Goal: Communication & Community: Share content

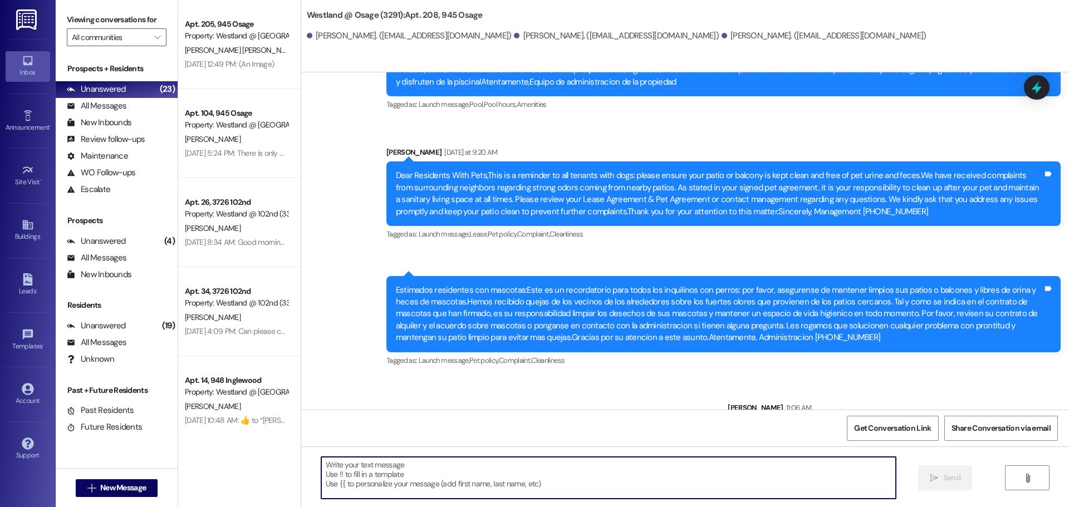
scroll to position [10676, 0]
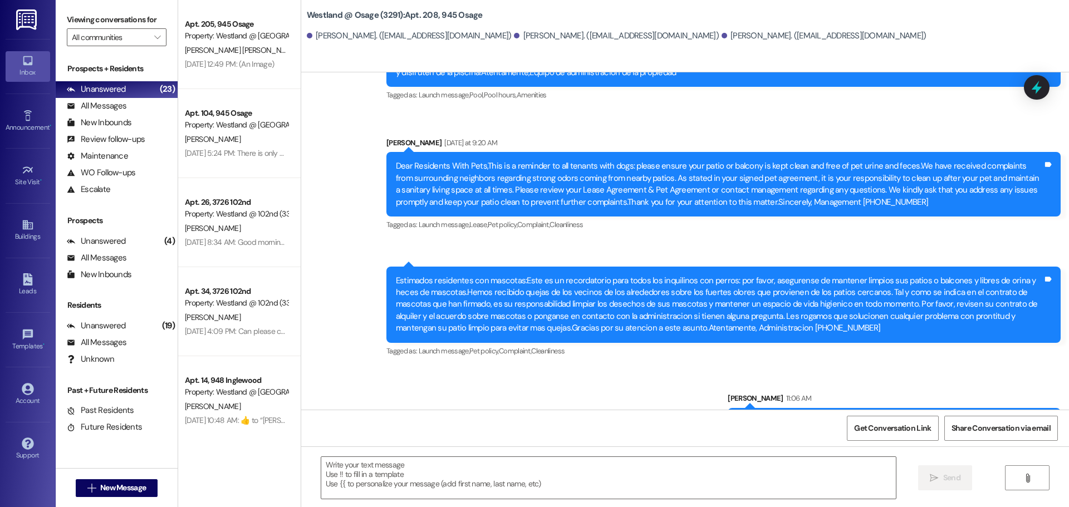
drag, startPoint x: 788, startPoint y: 387, endPoint x: 765, endPoint y: 322, distance: 68.7
click at [731, 408] on div "Good morning. We would like to inform you that you have a package at the rental…" at bounding box center [894, 434] width 333 height 52
copy div "Good morning. We would like to inform you that you have a package at the rental…"
click at [514, 360] on div "Announcement, sent via SMS [PERSON_NAME] [DATE] 5:04 PM Attention Residents: Po…" at bounding box center [685, 144] width 768 height 649
click at [30, 224] on icon at bounding box center [28, 225] width 12 height 12
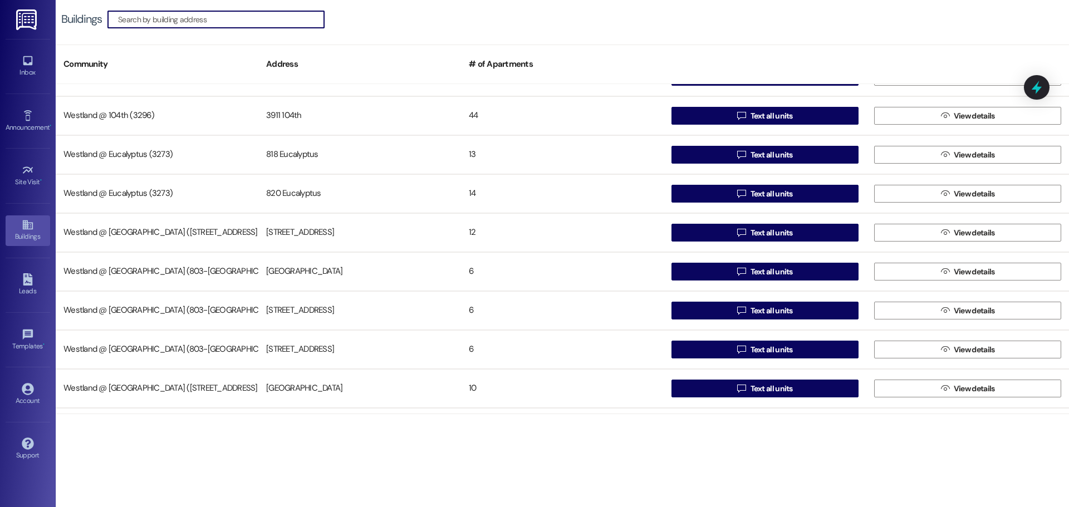
scroll to position [216, 0]
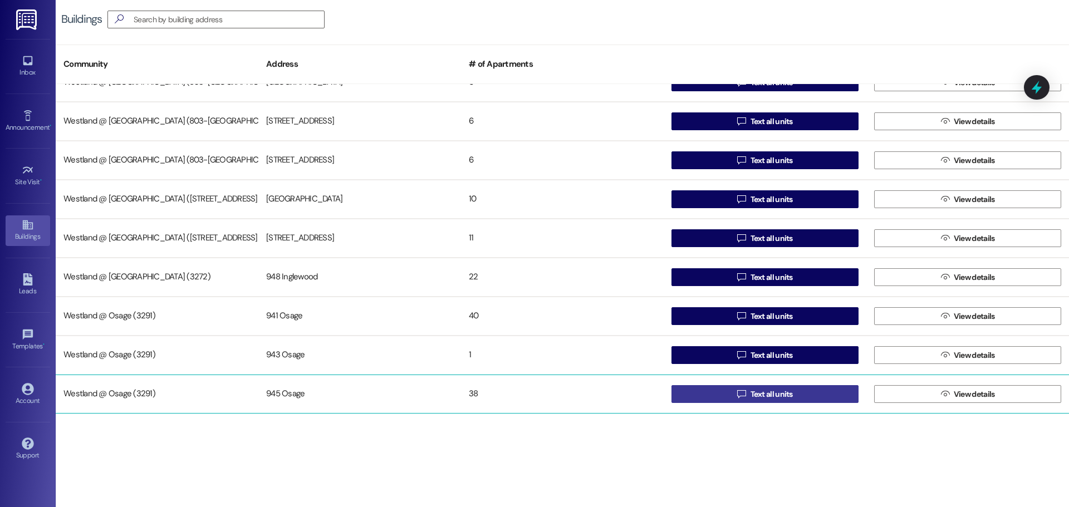
click at [800, 393] on button " Text all units" at bounding box center [764, 394] width 187 height 18
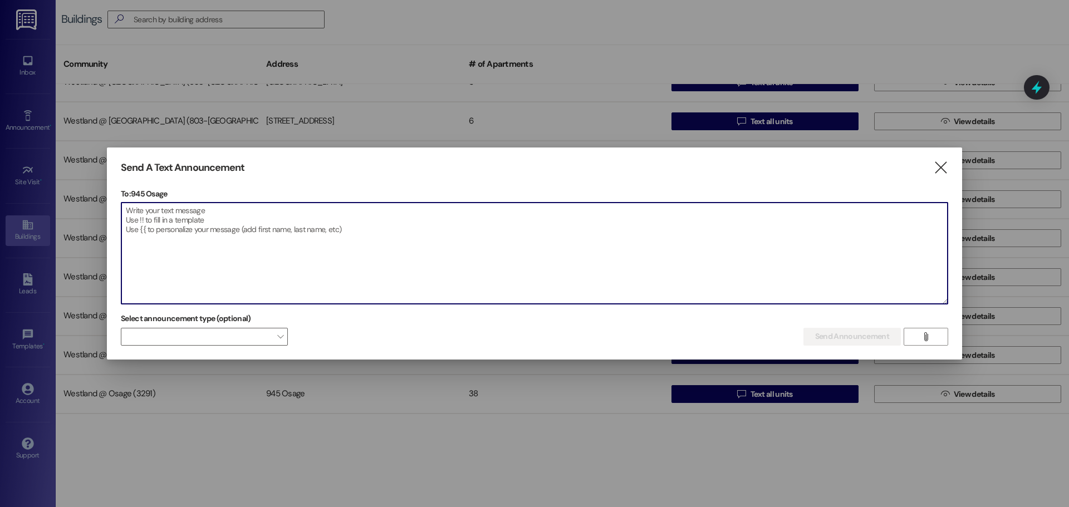
drag, startPoint x: 229, startPoint y: 223, endPoint x: 185, endPoint y: 217, distance: 44.3
click at [181, 220] on textarea at bounding box center [534, 253] width 826 height 101
paste textarea "Good morning. We would like to inform you that you have a package at the rental…"
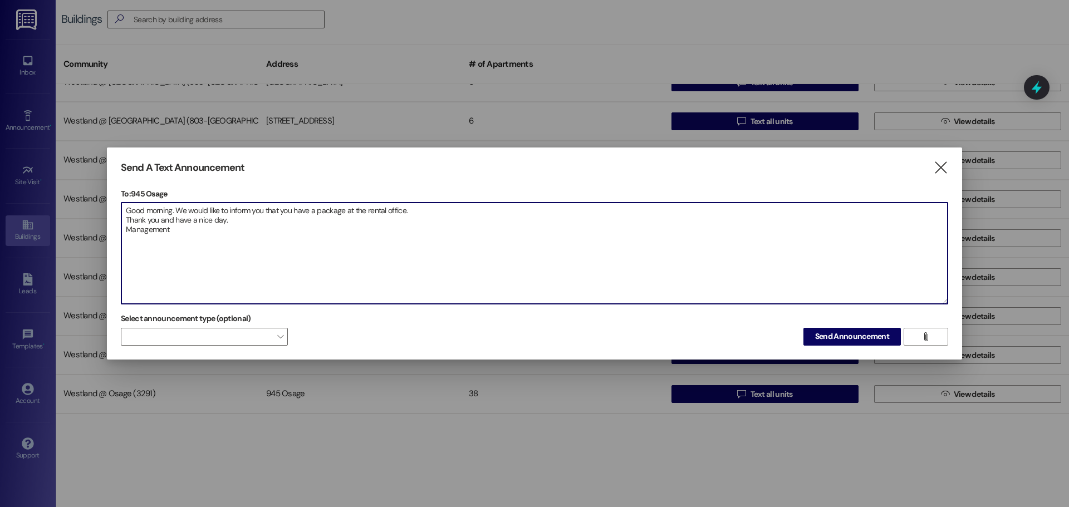
drag, startPoint x: 173, startPoint y: 212, endPoint x: 297, endPoint y: 225, distance: 125.4
click at [173, 212] on textarea "Good morning. We would like to inform you that you have a package at the rental…" at bounding box center [534, 253] width 826 height 101
type textarea "Good afternoon. We would like to inform you that you have a package at the rent…"
click at [927, 335] on icon "" at bounding box center [925, 336] width 8 height 9
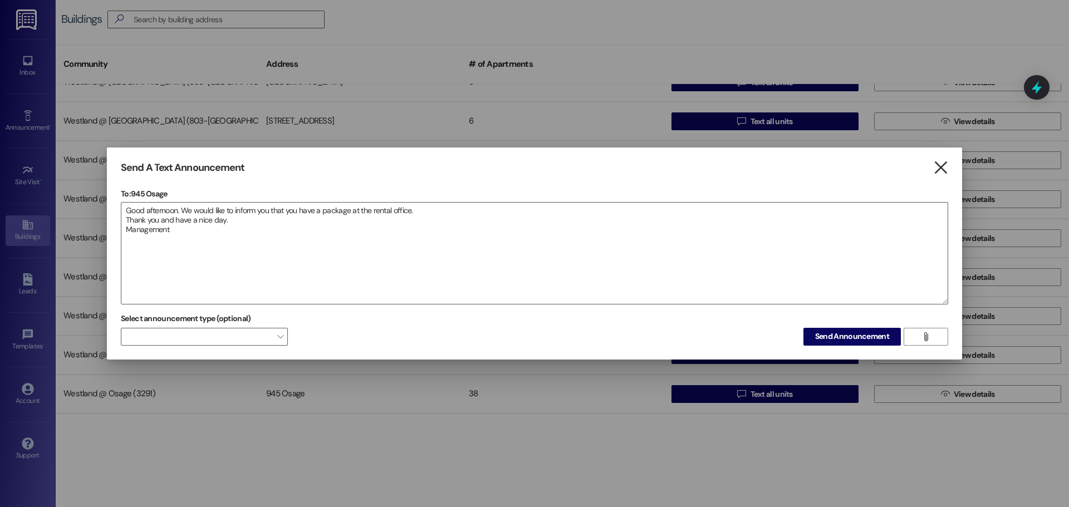
click at [936, 166] on icon "" at bounding box center [940, 168] width 15 height 12
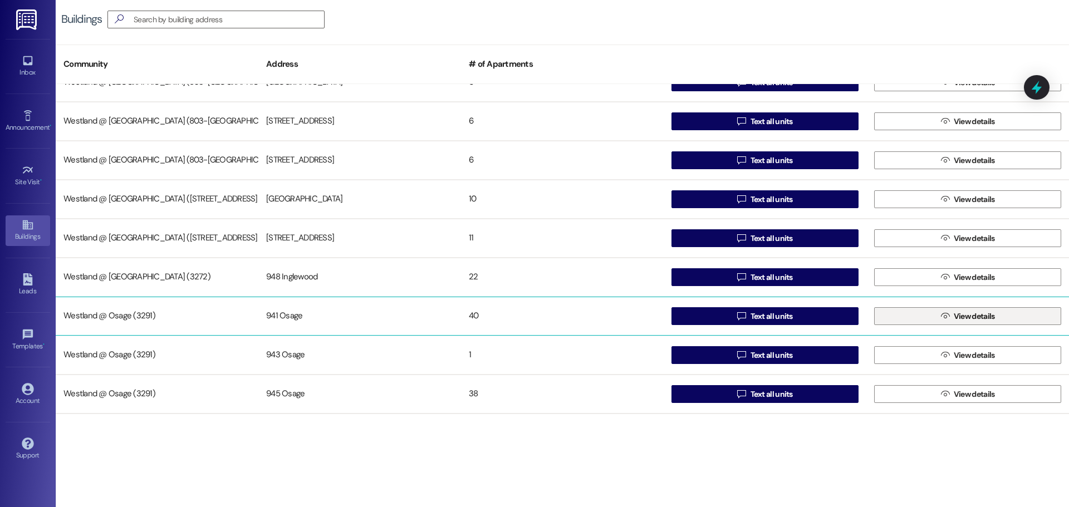
click at [1004, 312] on button " View details" at bounding box center [967, 316] width 187 height 18
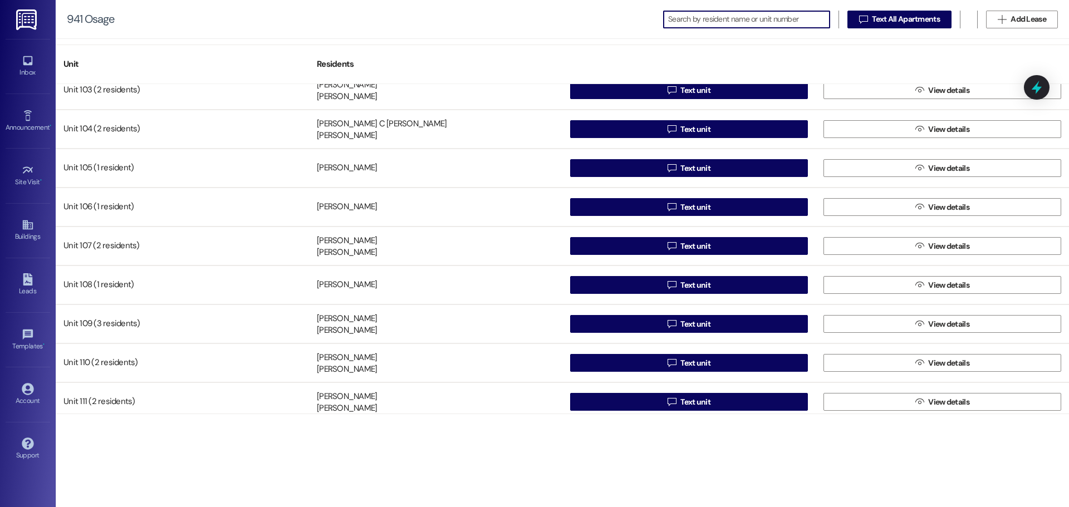
scroll to position [108, 0]
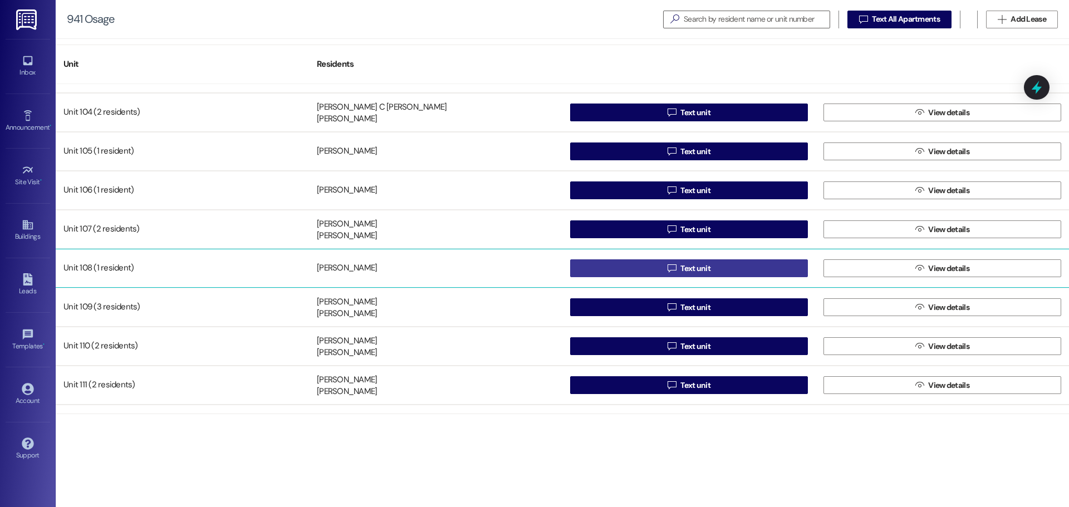
click at [735, 263] on button " Text unit" at bounding box center [689, 268] width 238 height 18
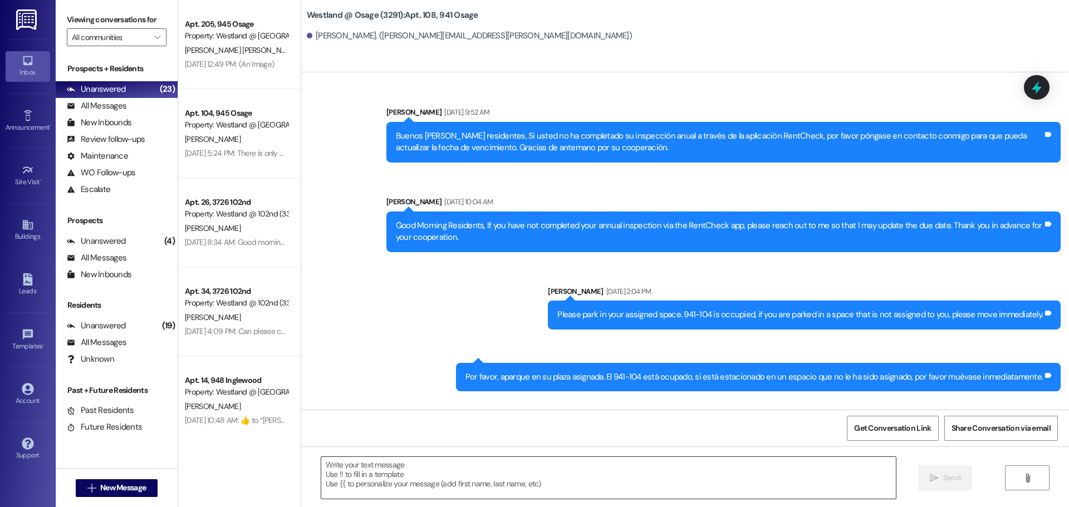
click at [363, 476] on textarea at bounding box center [608, 478] width 574 height 42
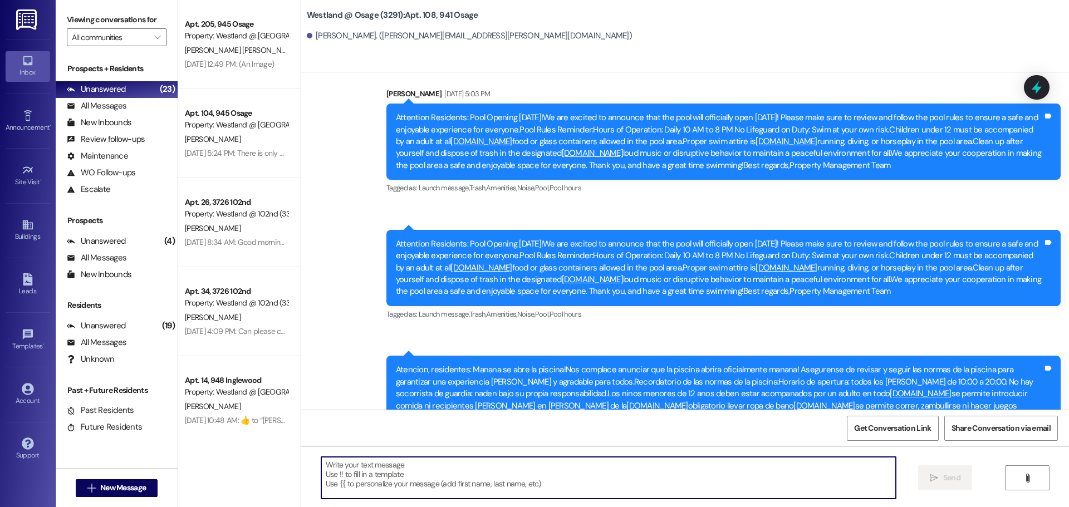
paste textarea "Good afternoon. We would like to inform you that you have a package at the rent…"
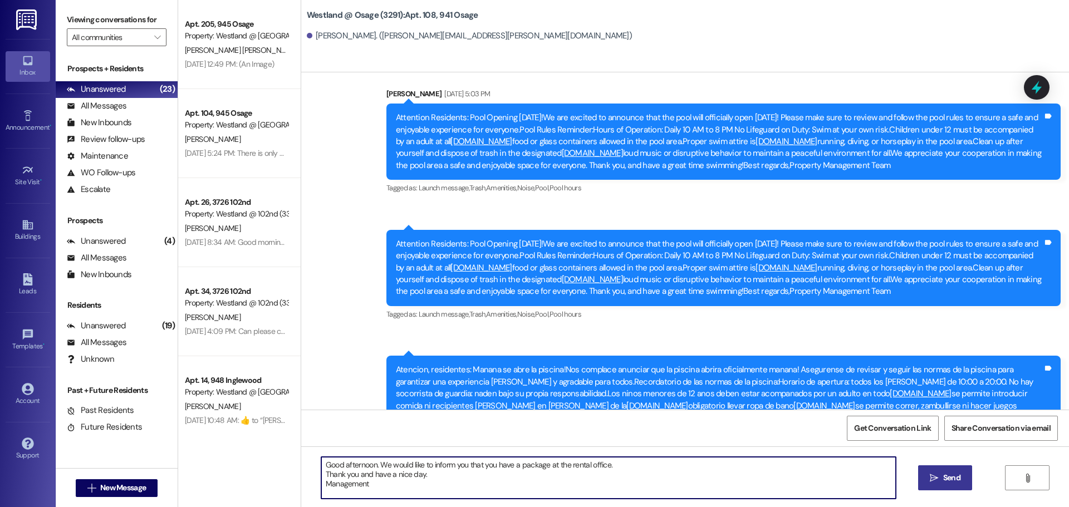
type textarea "Good afternoon. We would like to inform you that you have a package at the rent…"
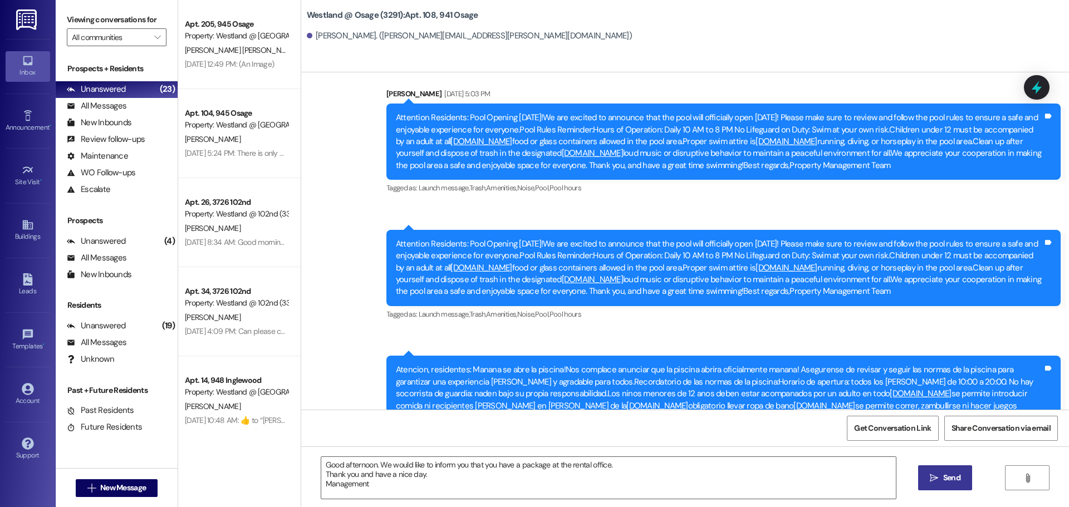
click at [947, 483] on button " Send" at bounding box center [945, 477] width 54 height 25
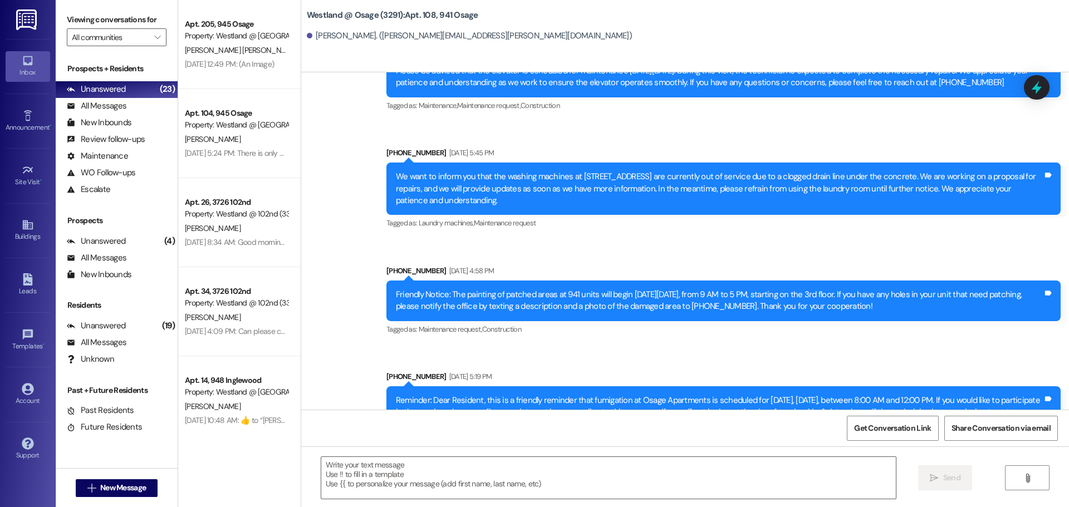
scroll to position [49070, 0]
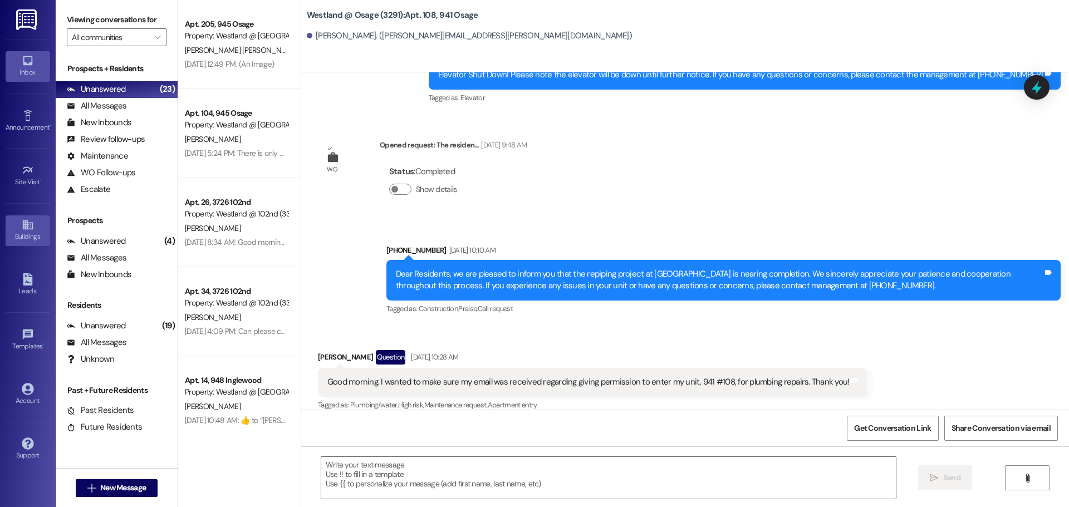
click at [24, 234] on div "Buildings" at bounding box center [28, 236] width 56 height 11
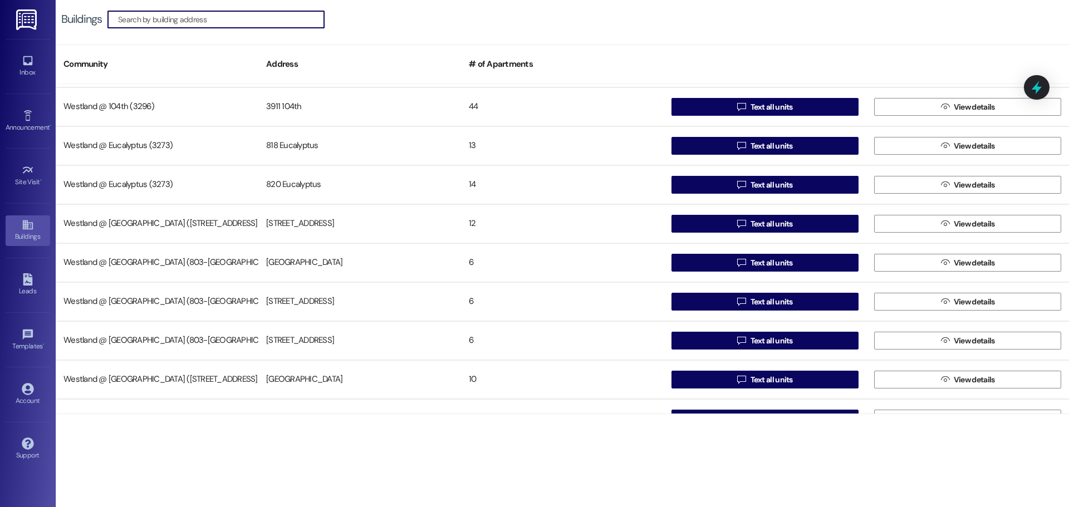
scroll to position [216, 0]
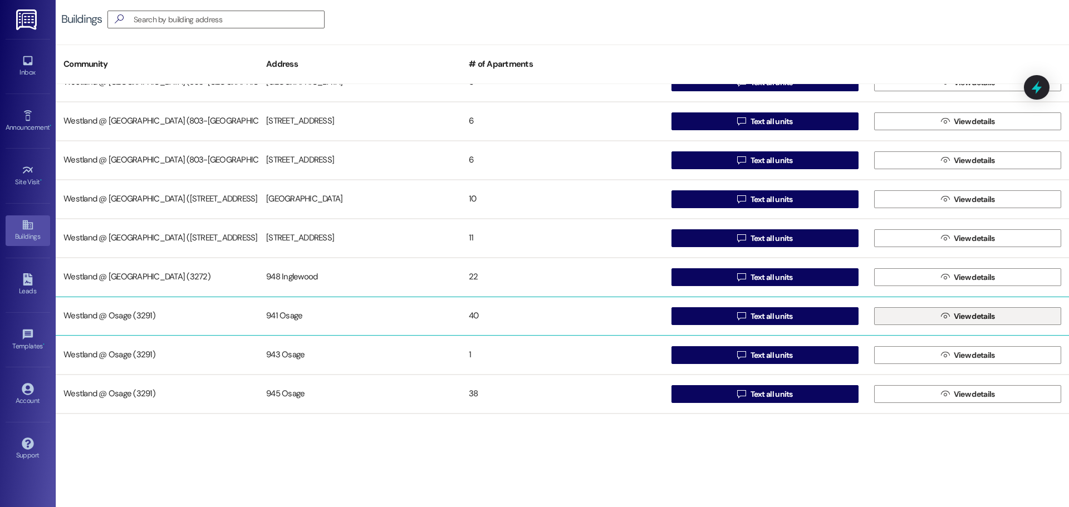
click at [979, 316] on span "View details" at bounding box center [973, 317] width 41 height 12
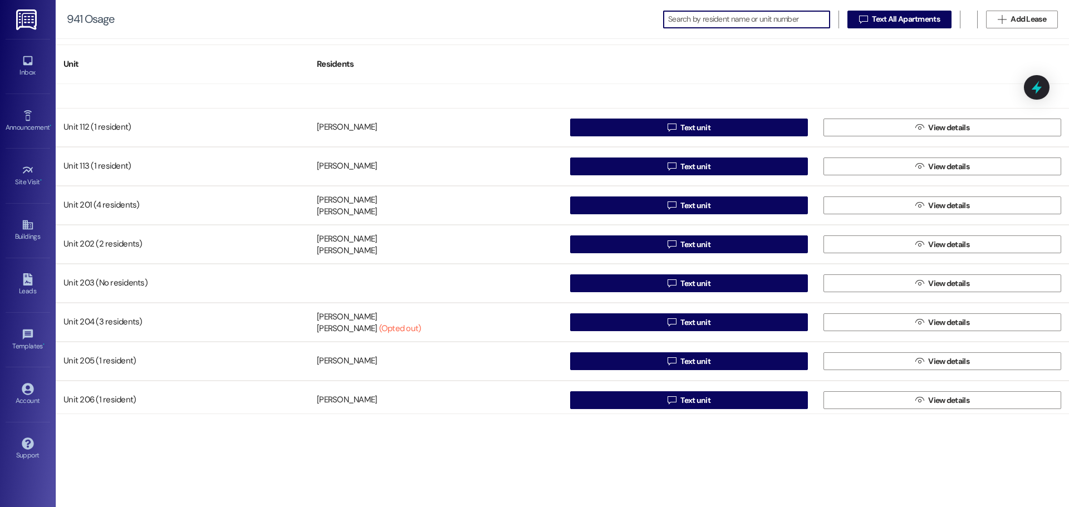
scroll to position [515, 0]
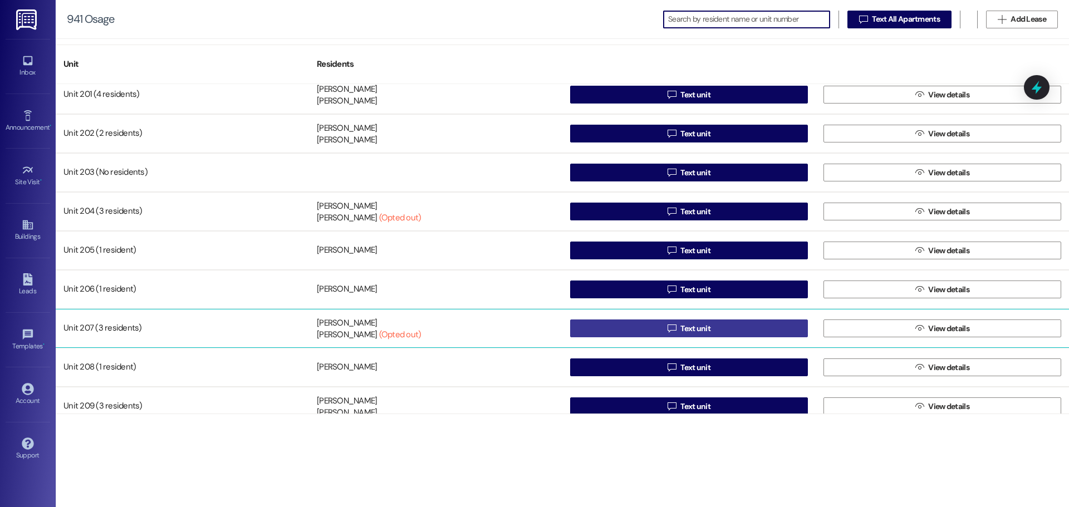
click at [731, 321] on button " Text unit" at bounding box center [689, 328] width 238 height 18
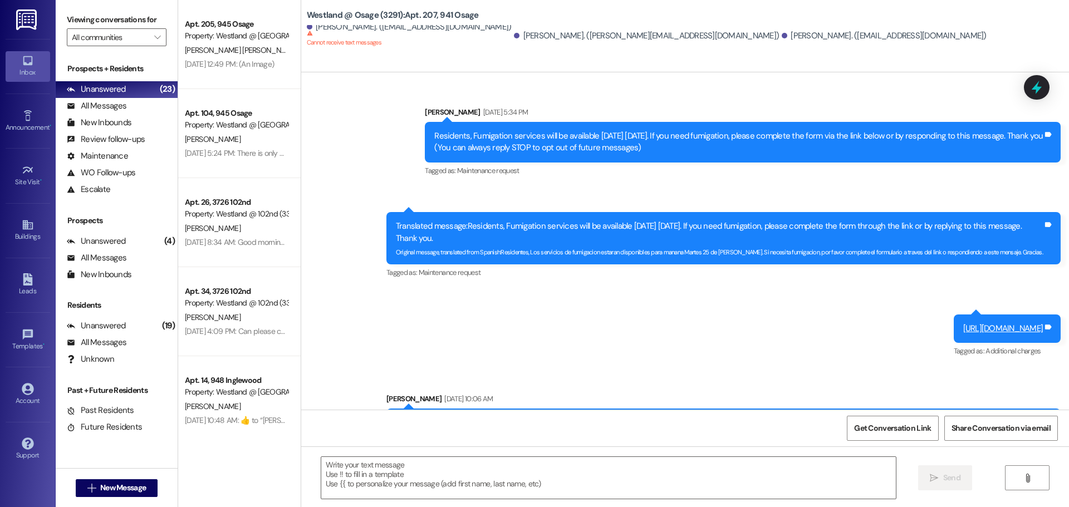
scroll to position [2413, 0]
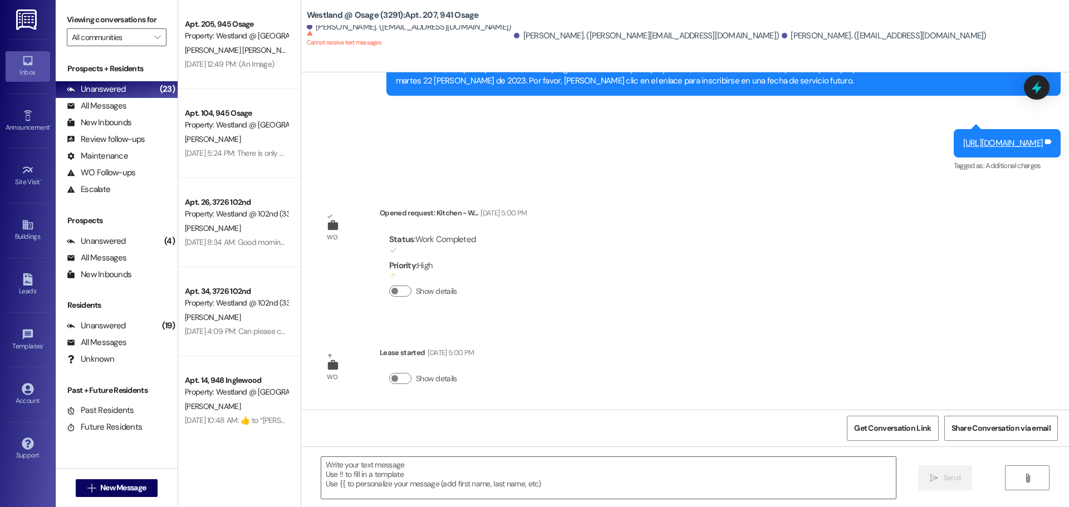
click at [607, 204] on div "Announcement, sent via SMS [PERSON_NAME] [DATE] 5:34 PM Residents, Fumigation s…" at bounding box center [685, 240] width 768 height 337
drag, startPoint x: 593, startPoint y: 195, endPoint x: 588, endPoint y: 191, distance: 7.1
click at [593, 196] on div "Announcement, sent via SMS [PERSON_NAME] [DATE] 5:34 PM Residents, Fumigation s…" at bounding box center [685, 240] width 768 height 337
click at [31, 235] on div "Buildings" at bounding box center [28, 236] width 56 height 11
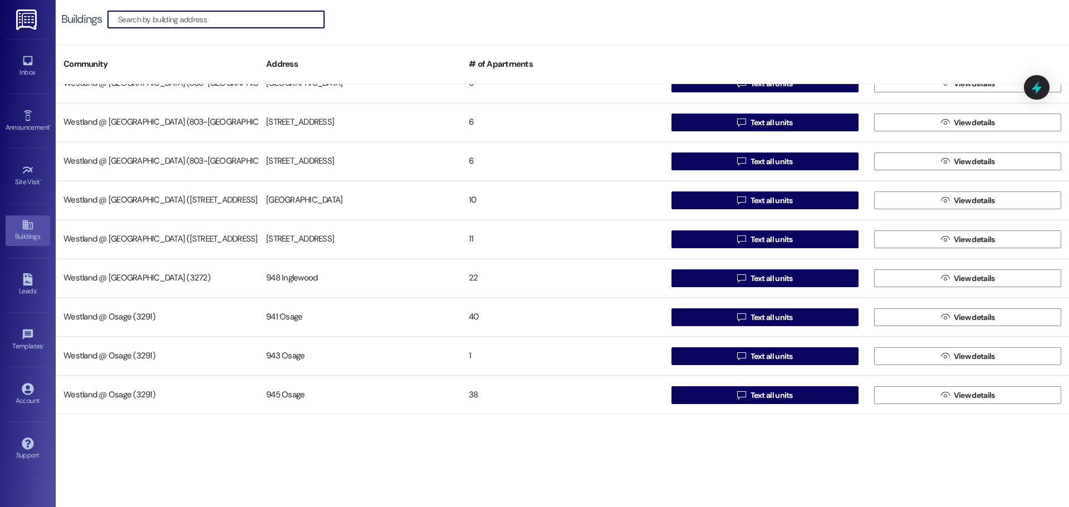
scroll to position [216, 0]
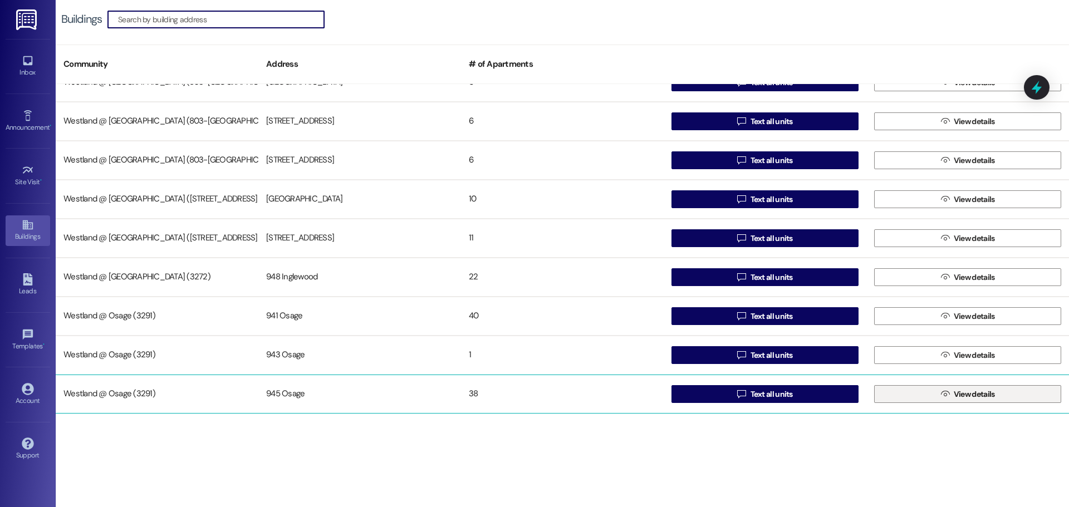
click at [971, 391] on span "View details" at bounding box center [973, 395] width 41 height 12
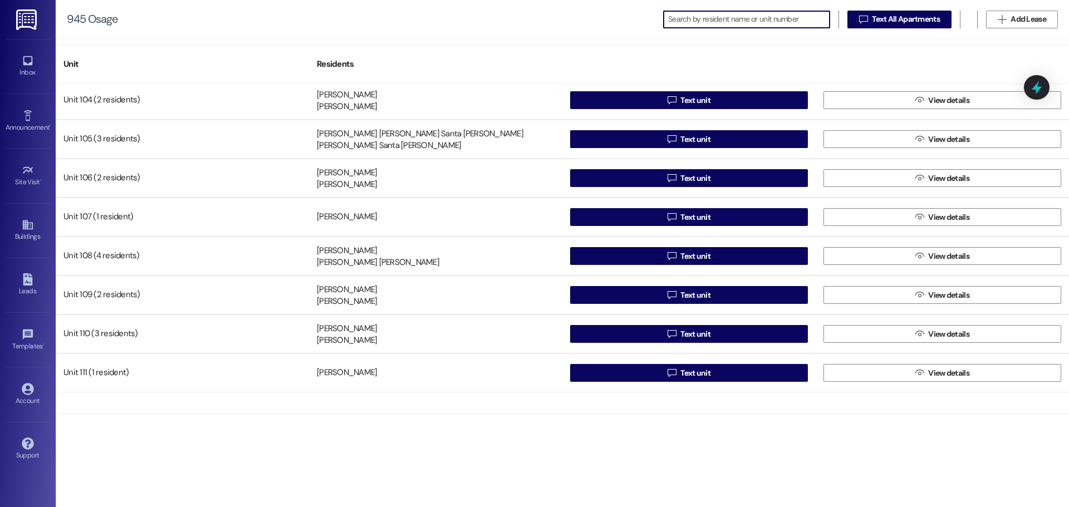
scroll to position [208, 0]
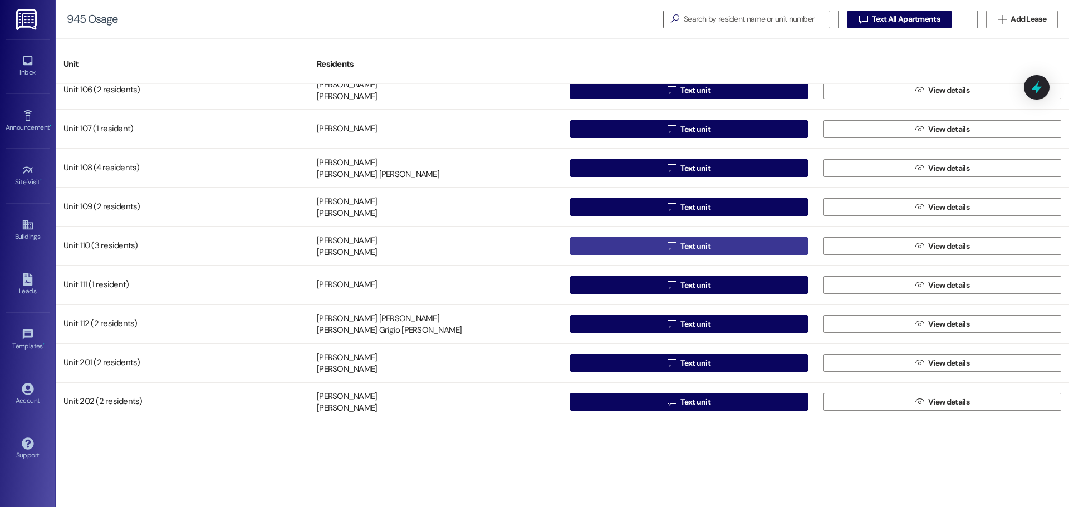
click at [678, 247] on span "Text unit" at bounding box center [695, 246] width 35 height 12
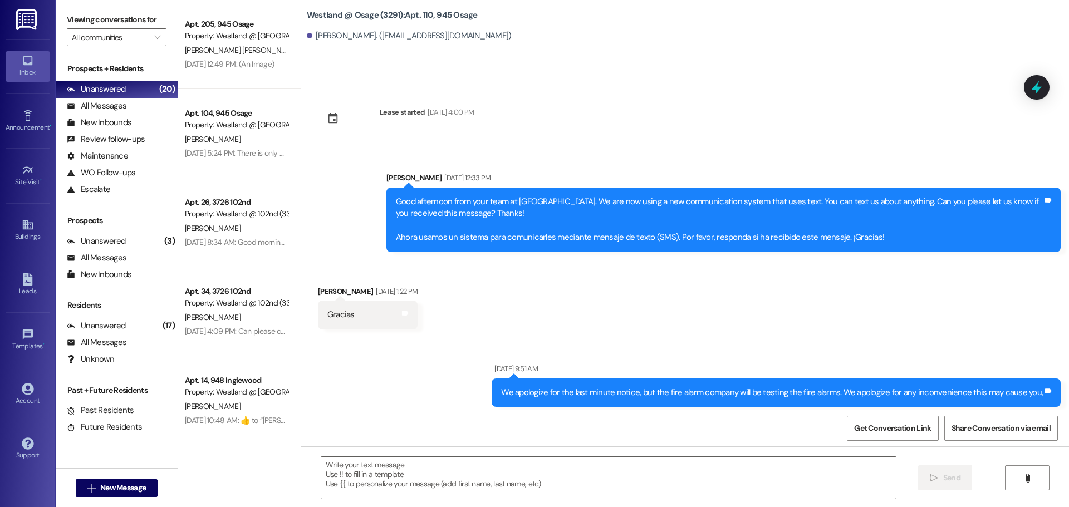
scroll to position [33003, 0]
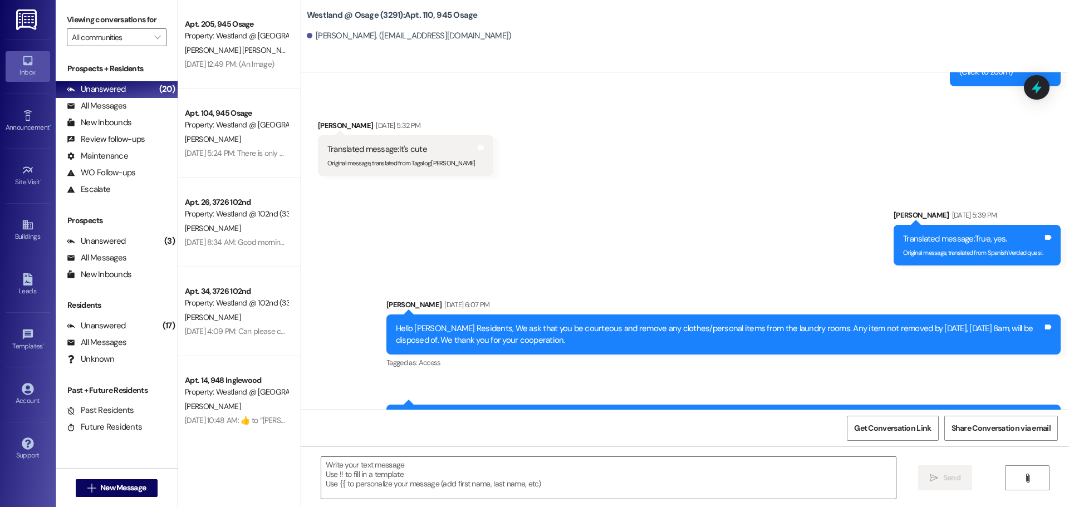
click at [613, 355] on div "Tagged as: Access Click to highlight conversations about Access" at bounding box center [723, 363] width 674 height 16
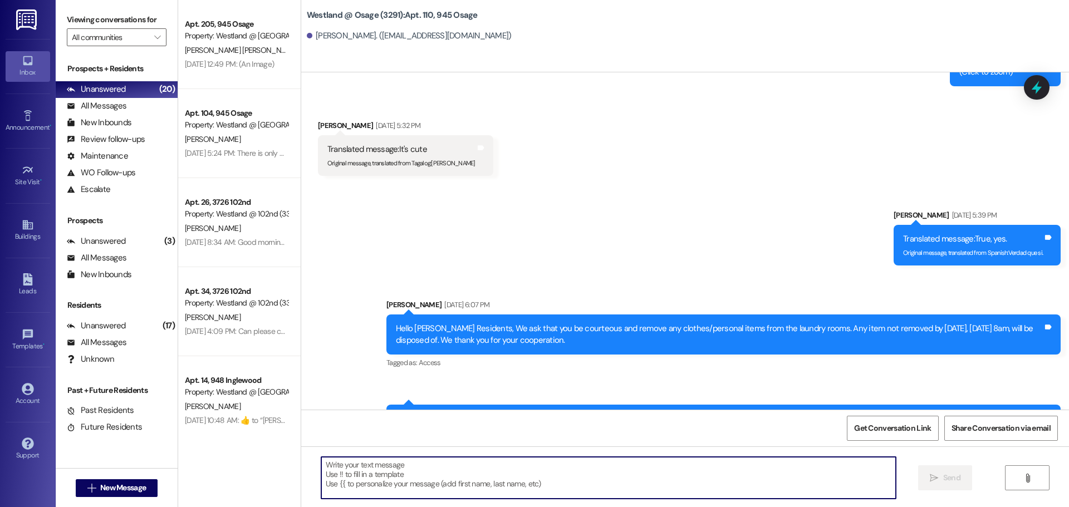
drag, startPoint x: 410, startPoint y: 476, endPoint x: 397, endPoint y: 440, distance: 38.4
click at [410, 466] on textarea at bounding box center [608, 478] width 574 height 42
paste textarea "Good afternoon. We would like to inform you that you have a package at the rent…"
type textarea "Good afternoon. We would like to inform you that you have a package at the rent…"
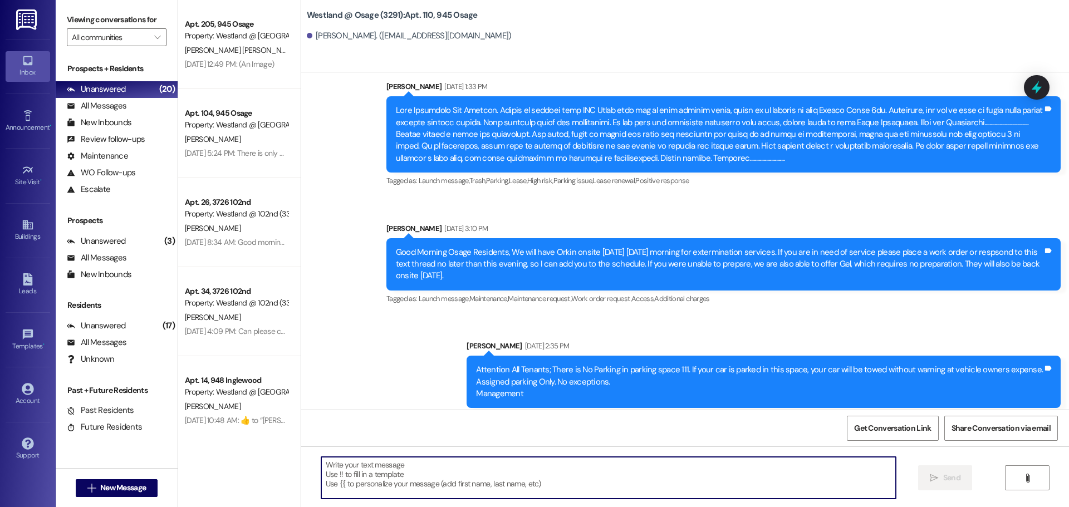
scroll to position [33612, 0]
